Goal: Task Accomplishment & Management: Complete application form

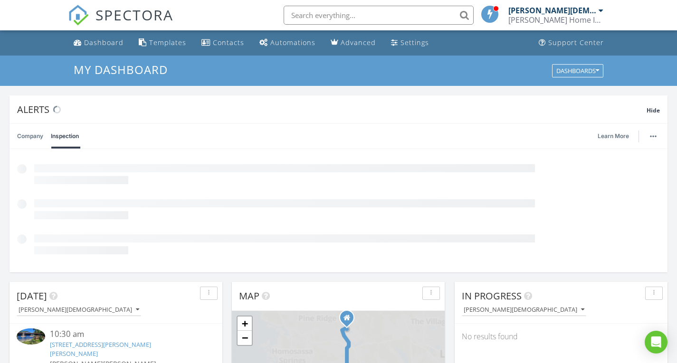
click at [357, 10] on input "text" at bounding box center [378, 15] width 190 height 19
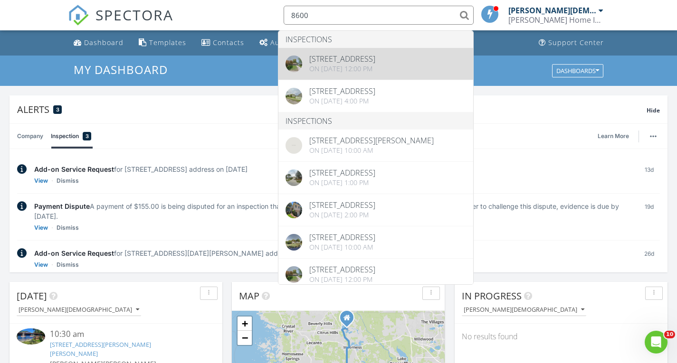
type input "8600"
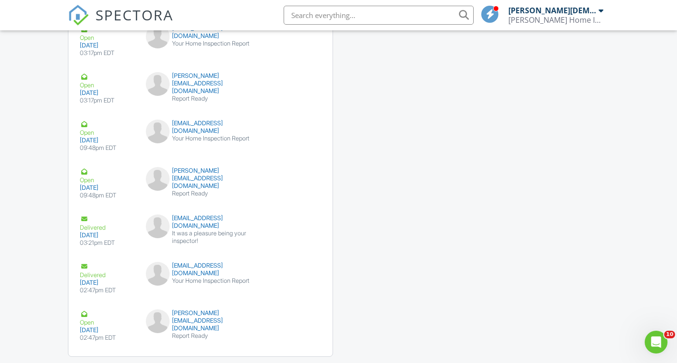
scroll to position [1626, 0]
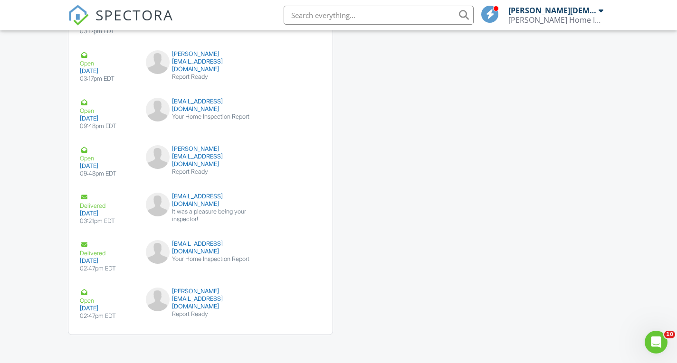
click at [382, 194] on div "Emails Share Details Delivered 07/08/2025 06:03pm EDT atrnmike@gmail.com Home I…" at bounding box center [338, 30] width 553 height 627
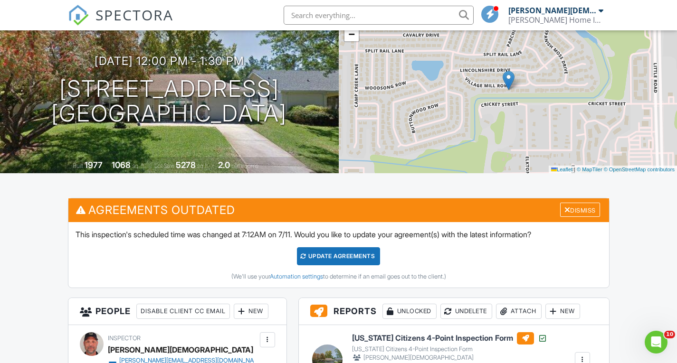
scroll to position [0, 0]
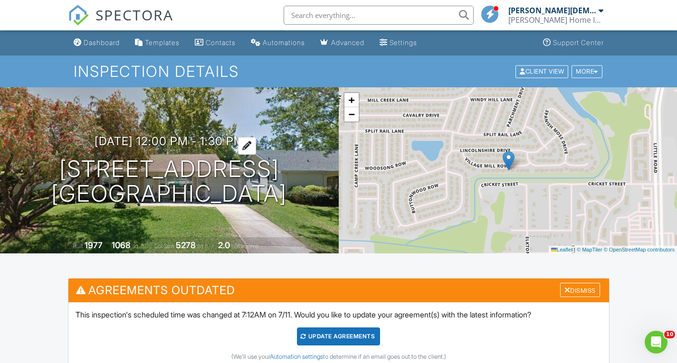
click at [231, 146] on h3 "[DATE] 12:00 pm - 1:30 pm" at bounding box center [169, 141] width 150 height 13
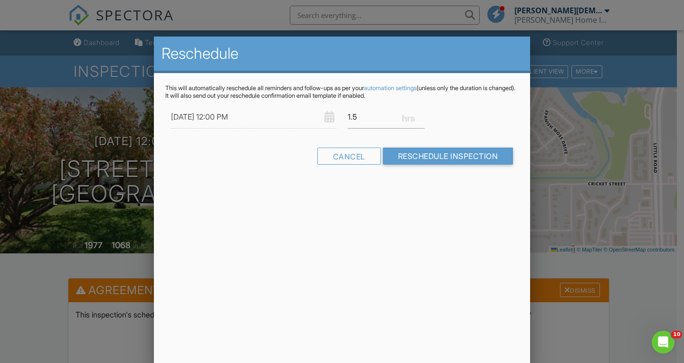
click at [559, 131] on div at bounding box center [342, 180] width 684 height 454
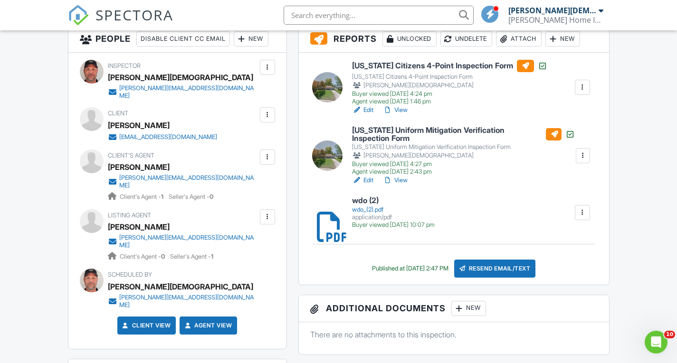
scroll to position [352, 0]
click at [400, 181] on link "View" at bounding box center [395, 180] width 25 height 9
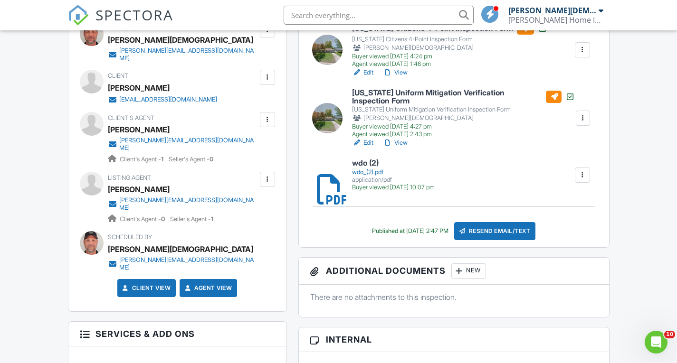
scroll to position [391, 0]
click at [402, 140] on link "View" at bounding box center [395, 142] width 25 height 9
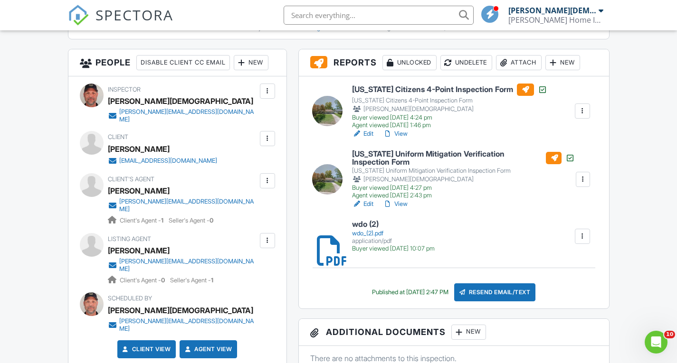
click at [581, 177] on div at bounding box center [582, 179] width 9 height 9
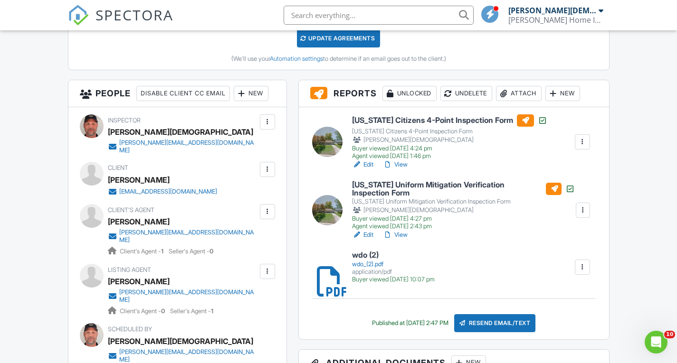
scroll to position [312, 0]
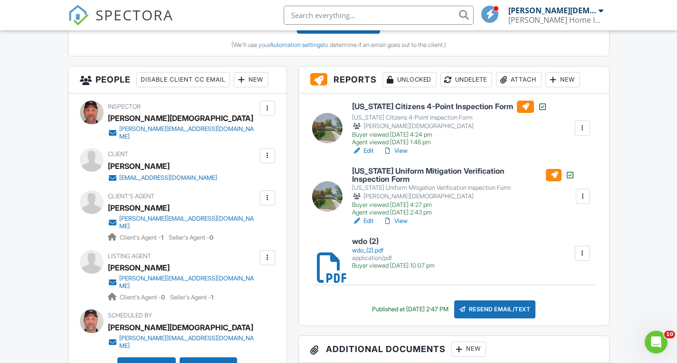
click at [365, 220] on link "Edit" at bounding box center [362, 221] width 21 height 9
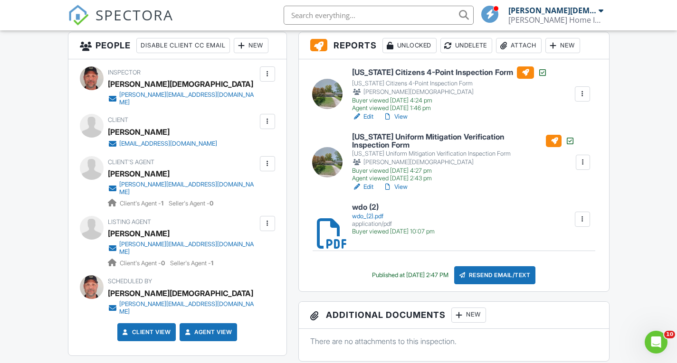
click at [398, 182] on link "View" at bounding box center [395, 186] width 25 height 9
click at [397, 185] on link "View" at bounding box center [395, 186] width 25 height 9
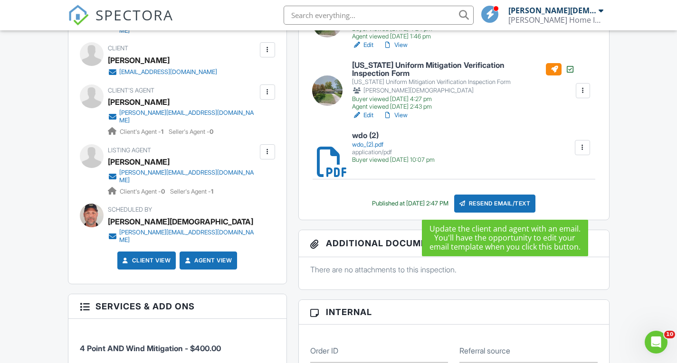
click at [500, 199] on div "Resend Email/Text" at bounding box center [495, 204] width 82 height 18
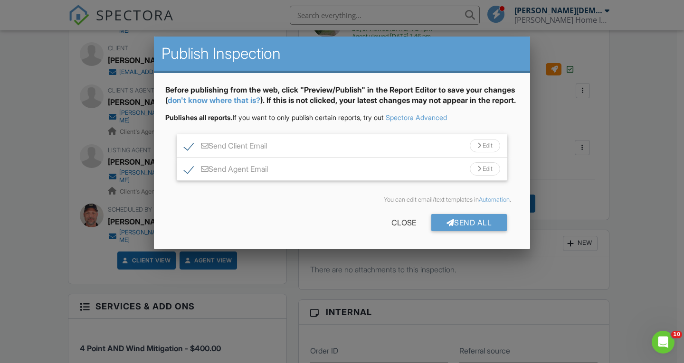
click at [293, 225] on div "Send All Close" at bounding box center [341, 224] width 353 height 27
click at [402, 231] on div "Close" at bounding box center [403, 222] width 55 height 17
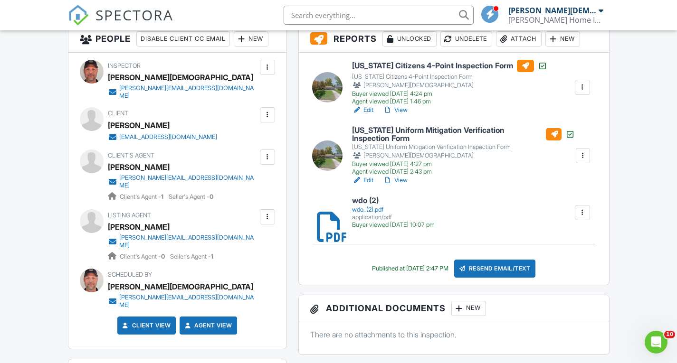
scroll to position [349, 0]
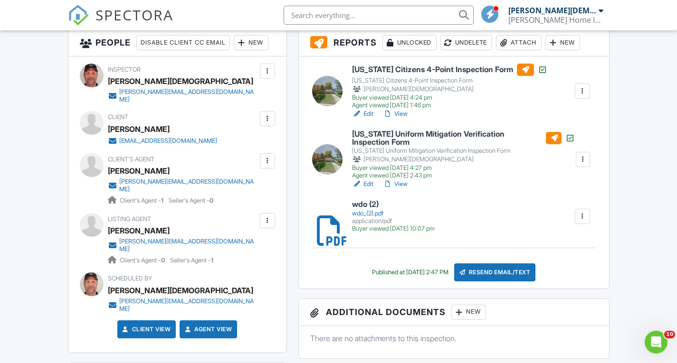
click at [394, 182] on link "View" at bounding box center [395, 184] width 25 height 9
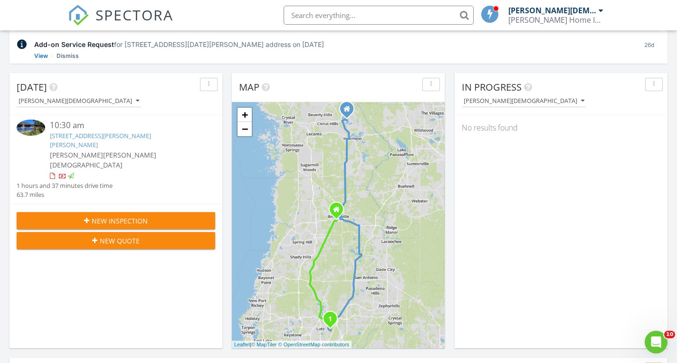
scroll to position [210, 0]
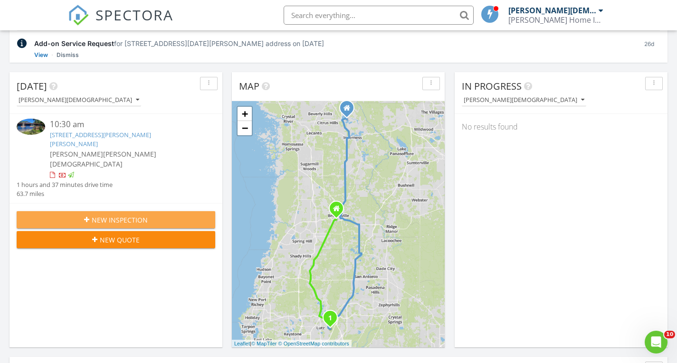
click at [135, 211] on button "New Inspection" at bounding box center [116, 219] width 198 height 17
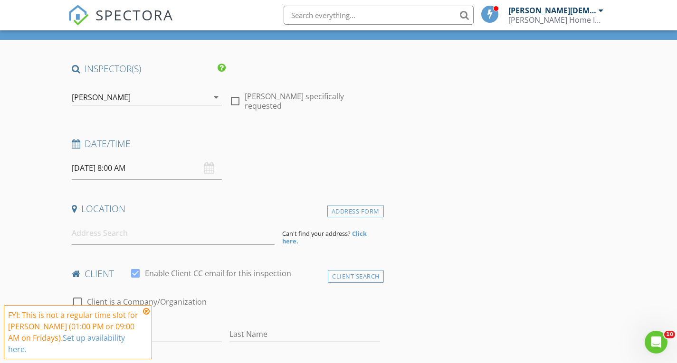
scroll to position [48, 0]
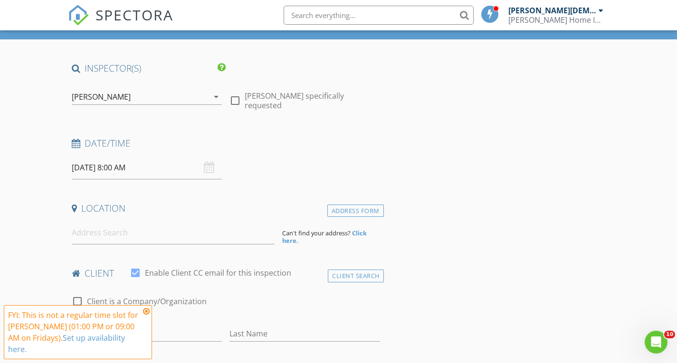
click at [217, 94] on icon "arrow_drop_down" at bounding box center [215, 96] width 11 height 11
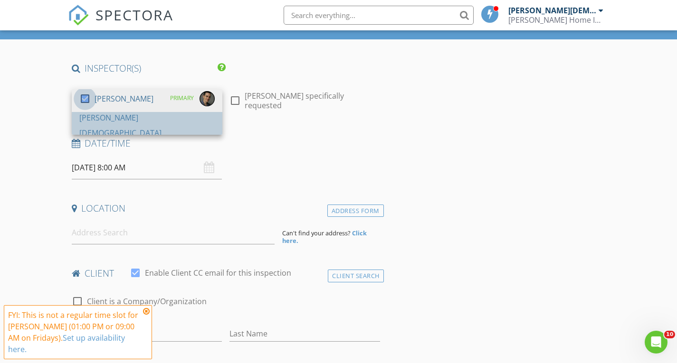
click at [88, 107] on div at bounding box center [85, 99] width 16 height 16
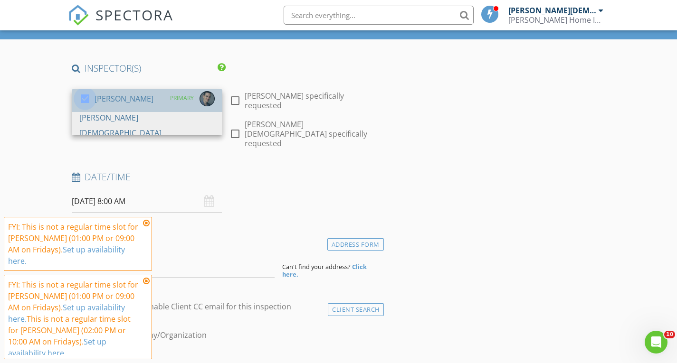
click at [85, 96] on div at bounding box center [85, 99] width 16 height 16
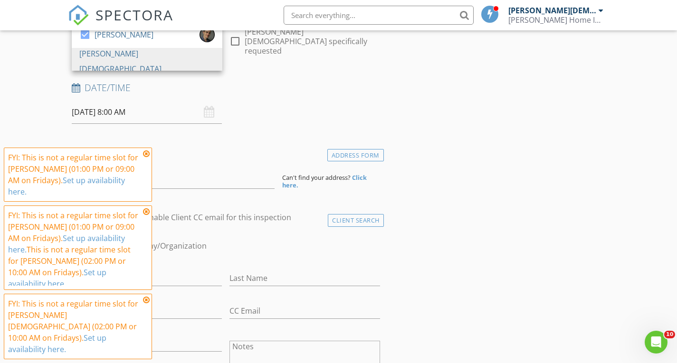
scroll to position [112, 0]
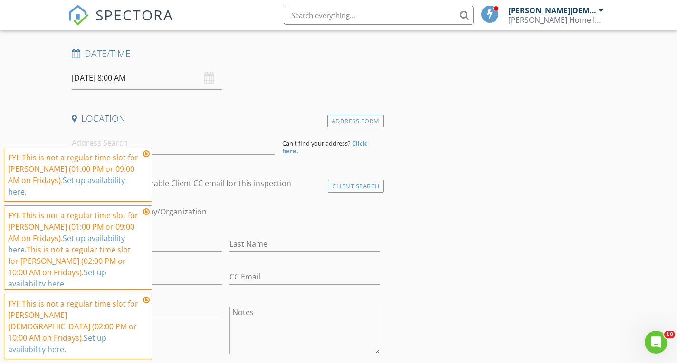
scroll to position [148, 0]
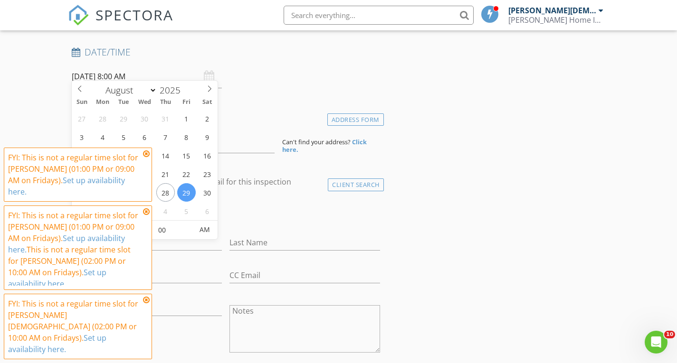
click at [100, 68] on input "08/29/2025 8:00 AM" at bounding box center [147, 76] width 151 height 23
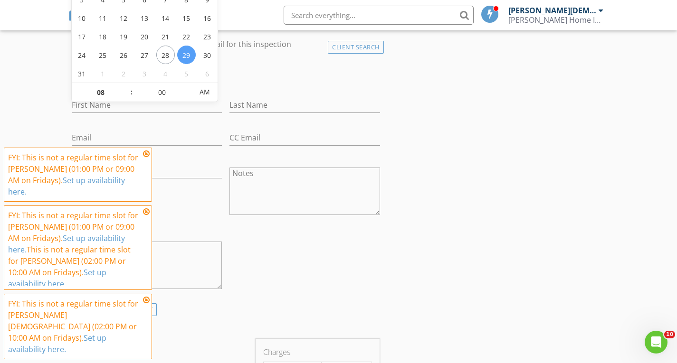
scroll to position [283, 0]
type input "09"
type input "08/29/2025 9:00 AM"
click at [126, 88] on span at bounding box center [126, 89] width 7 height 9
type input "10"
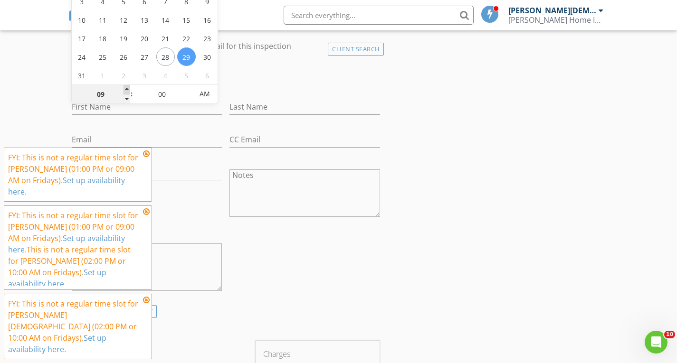
type input "[DATE] 10:00 AM"
click at [126, 88] on span at bounding box center [126, 89] width 7 height 9
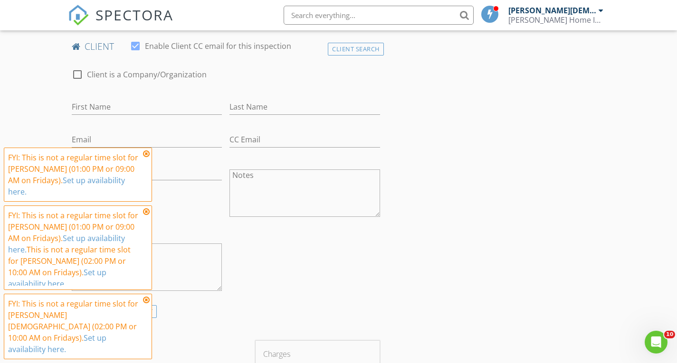
click at [279, 75] on div "check_box_outline_blank Client is a Company/Organization" at bounding box center [226, 79] width 308 height 25
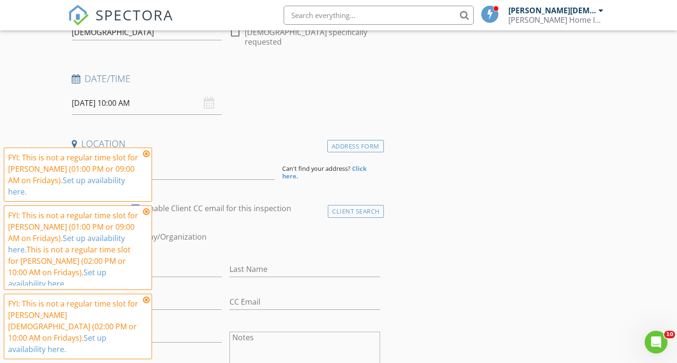
scroll to position [117, 0]
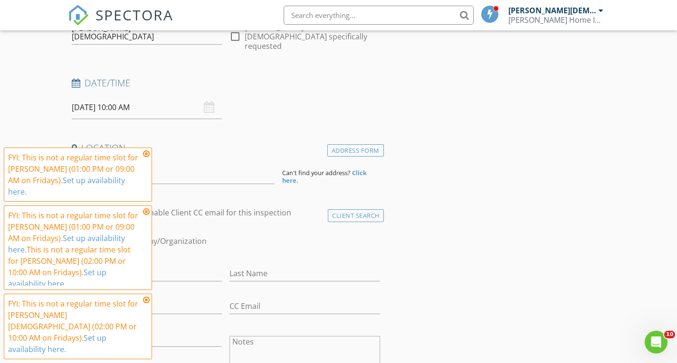
click at [147, 158] on icon at bounding box center [146, 154] width 7 height 8
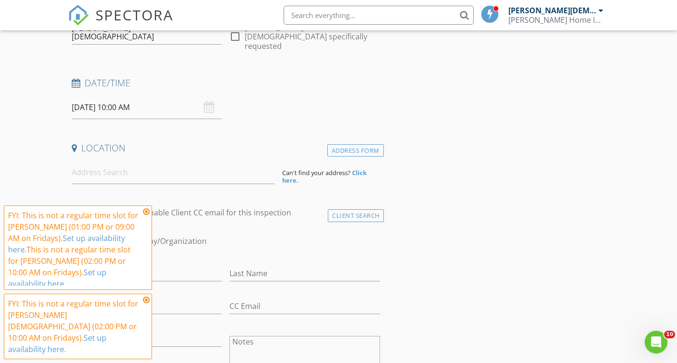
click at [145, 216] on icon at bounding box center [146, 212] width 7 height 8
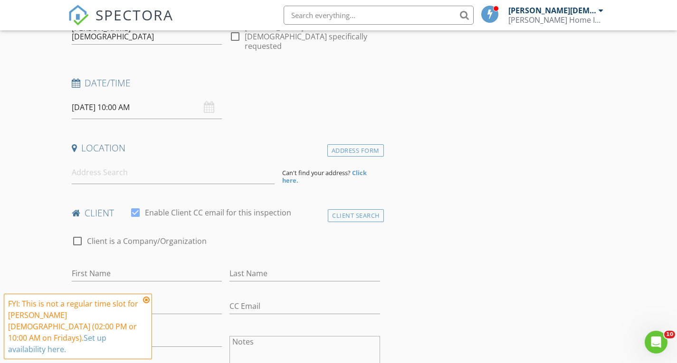
click at [146, 304] on icon at bounding box center [146, 300] width 7 height 8
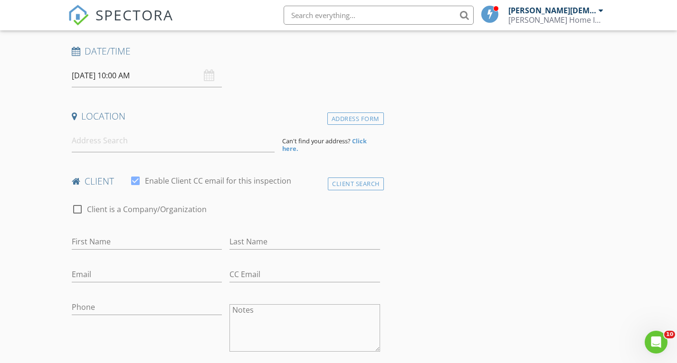
scroll to position [149, 0]
click at [93, 132] on input at bounding box center [173, 140] width 203 height 23
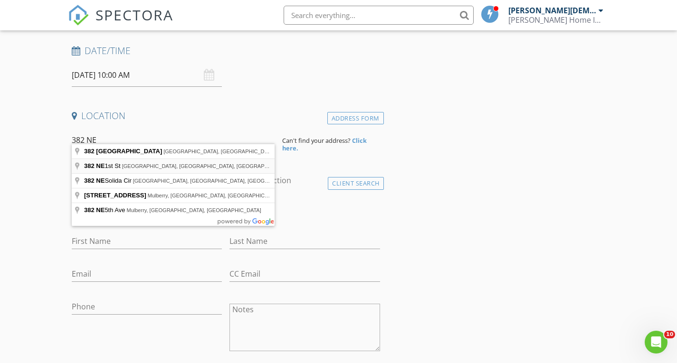
type input "382 NE 1st St, Webster, FL, USA"
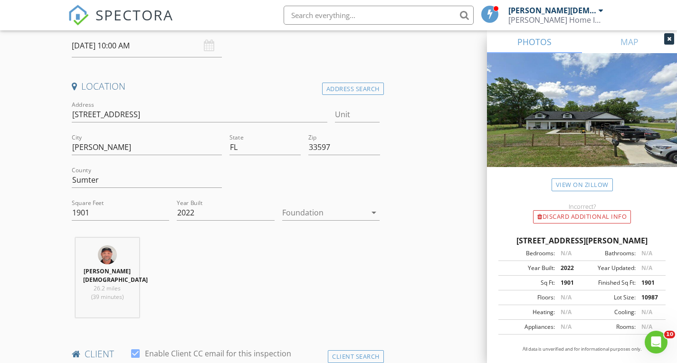
scroll to position [179, 0]
click at [372, 207] on icon "arrow_drop_down" at bounding box center [373, 212] width 11 height 11
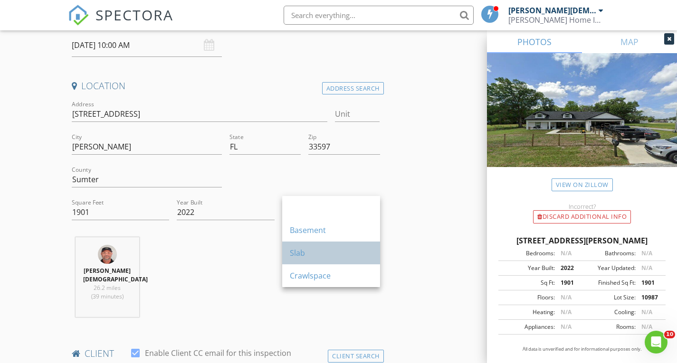
click at [354, 251] on div "Slab" at bounding box center [331, 252] width 83 height 11
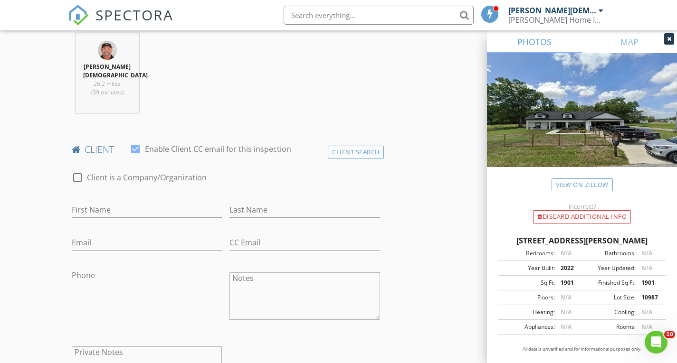
scroll to position [384, 0]
click at [113, 202] on input "First Name" at bounding box center [147, 210] width 151 height 16
type input "Faith"
click at [277, 202] on input "Last Name" at bounding box center [304, 210] width 151 height 16
type input "[PERSON_NAME]"
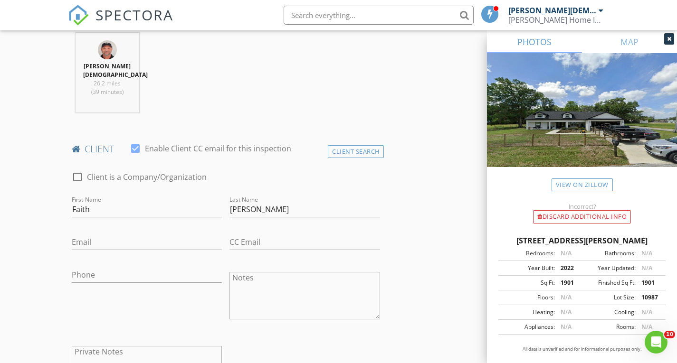
click at [125, 235] on div "Email" at bounding box center [147, 247] width 151 height 25
click at [123, 235] on input "Email" at bounding box center [147, 243] width 151 height 16
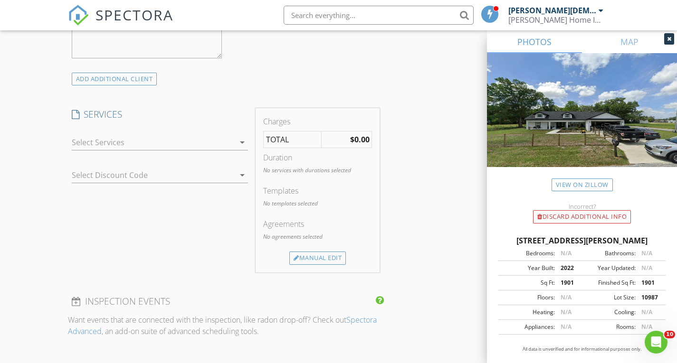
scroll to position [719, 0]
type input "[EMAIL_ADDRESS][PERSON_NAME][DOMAIN_NAME]"
click at [243, 136] on icon "arrow_drop_down" at bounding box center [241, 141] width 11 height 11
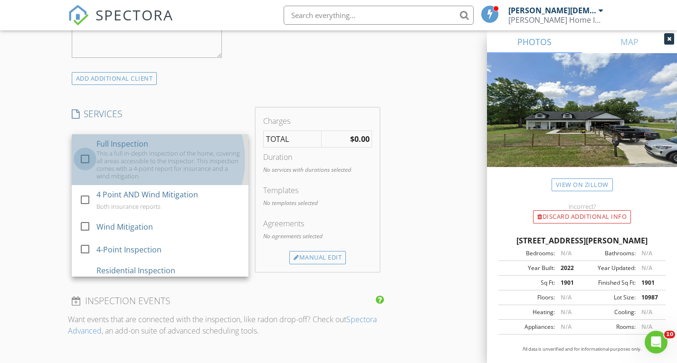
click at [84, 151] on div at bounding box center [85, 159] width 16 height 16
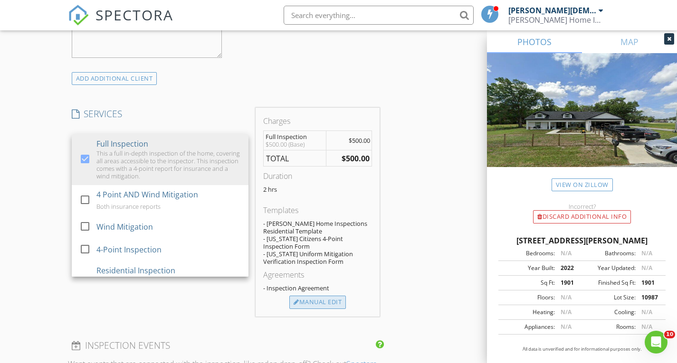
click at [330, 296] on div "Manual Edit" at bounding box center [317, 302] width 57 height 13
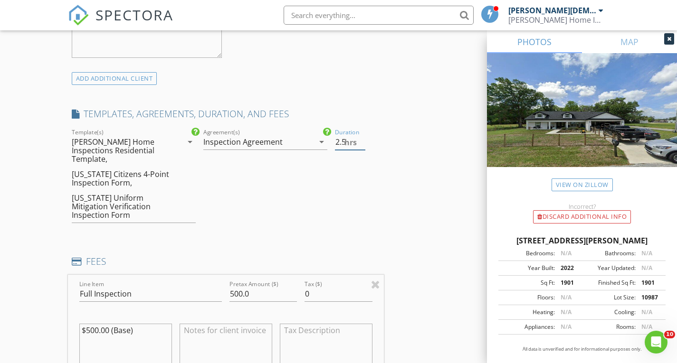
type input "2.5"
click at [362, 134] on input "2.5" at bounding box center [350, 142] width 31 height 16
click at [335, 181] on div "Duration 2.5 hrs" at bounding box center [357, 180] width 53 height 106
click at [236, 286] on input "500.0" at bounding box center [262, 294] width 67 height 16
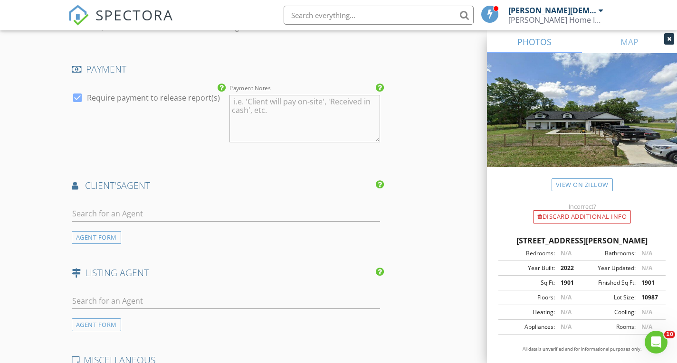
scroll to position [1201, 0]
type input "550.0"
click at [103, 205] on input "text" at bounding box center [226, 213] width 308 height 16
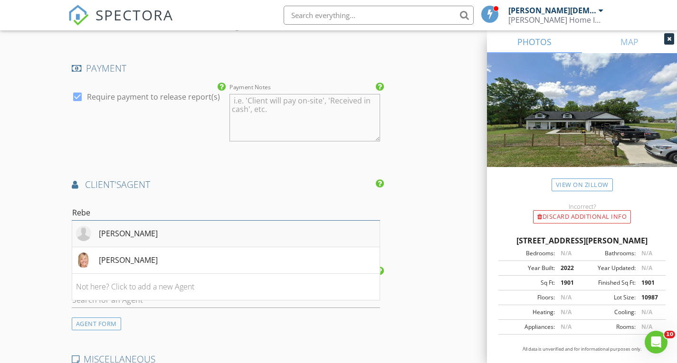
type input "Rebe"
click at [136, 228] on div "[PERSON_NAME]" at bounding box center [128, 233] width 59 height 11
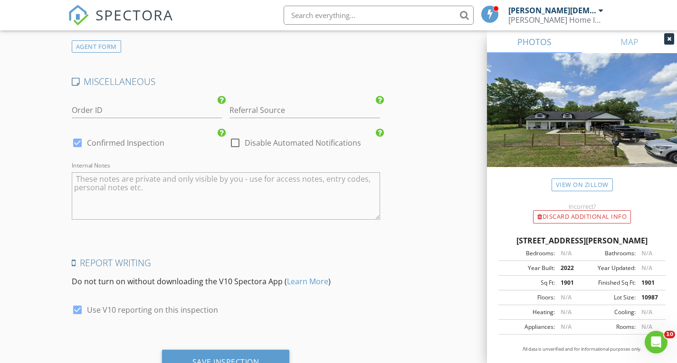
scroll to position [1702, 0]
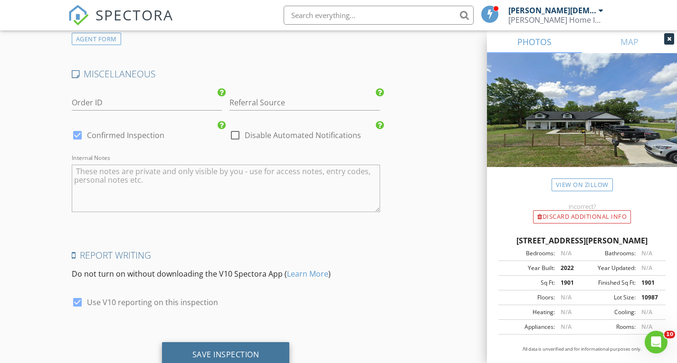
click at [250, 350] on div "Save Inspection" at bounding box center [225, 354] width 67 height 9
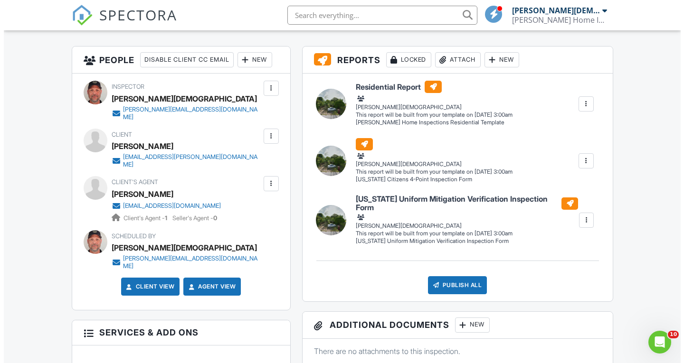
scroll to position [233, 0]
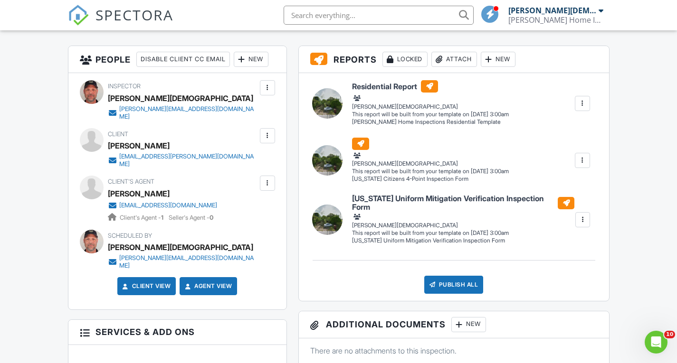
click at [264, 179] on div at bounding box center [267, 183] width 9 height 9
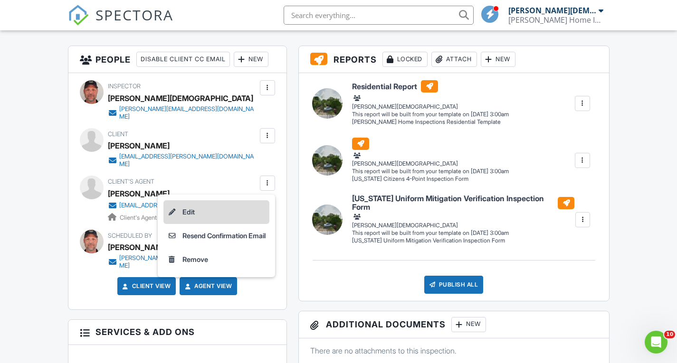
click at [189, 200] on li "Edit" at bounding box center [216, 212] width 106 height 24
